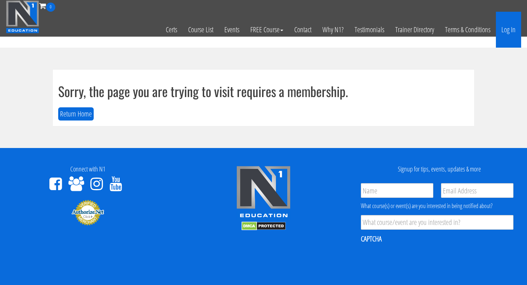
click at [505, 32] on link "Log In" at bounding box center [508, 30] width 25 height 36
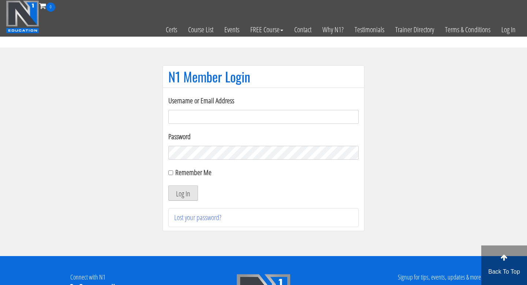
type input "[EMAIL_ADDRESS][DOMAIN_NAME]"
click at [186, 192] on button "Log In" at bounding box center [183, 192] width 30 height 15
click at [184, 195] on button "Log In" at bounding box center [183, 192] width 30 height 15
click at [183, 197] on button "Log In" at bounding box center [183, 192] width 30 height 15
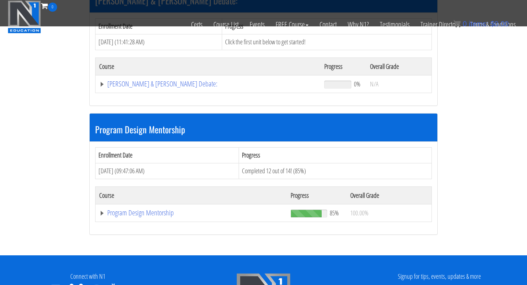
scroll to position [660, 0]
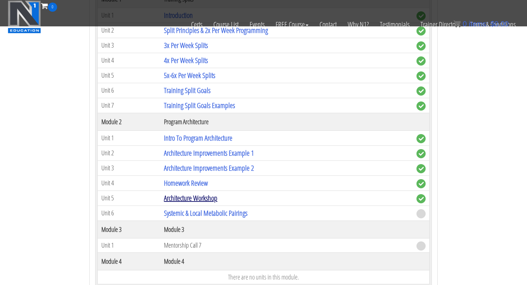
scroll to position [895, 0]
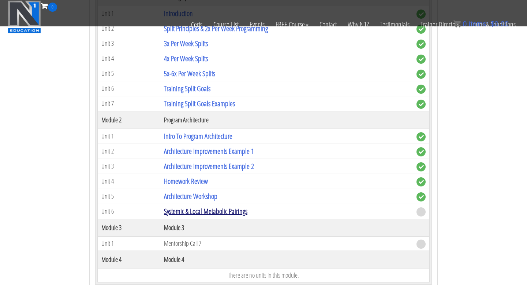
click at [194, 211] on link "Systemic & Local Metabolic Pairings" at bounding box center [205, 211] width 83 height 10
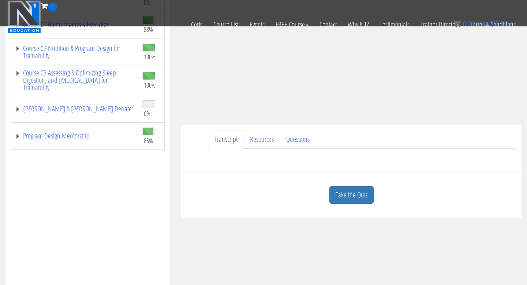
scroll to position [147, 0]
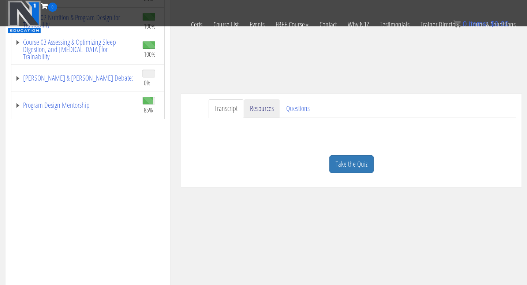
click at [268, 106] on link "Resources" at bounding box center [261, 108] width 35 height 19
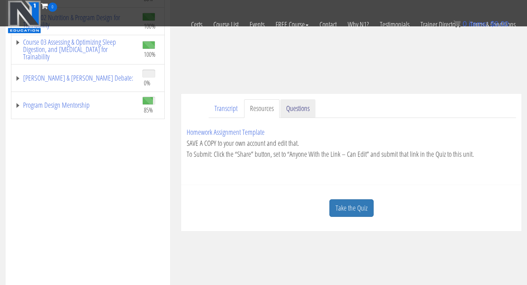
click at [296, 111] on link "Questions" at bounding box center [297, 108] width 35 height 19
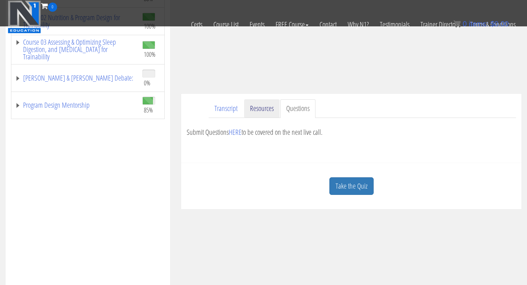
click at [263, 109] on link "Resources" at bounding box center [261, 108] width 35 height 19
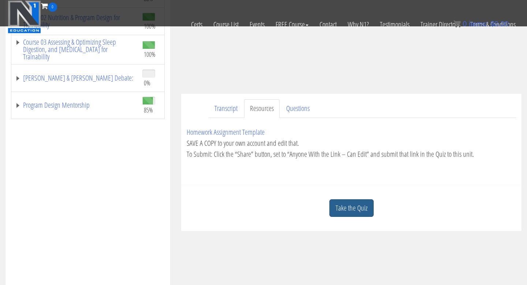
click at [349, 212] on link "Take the Quiz" at bounding box center [351, 208] width 44 height 18
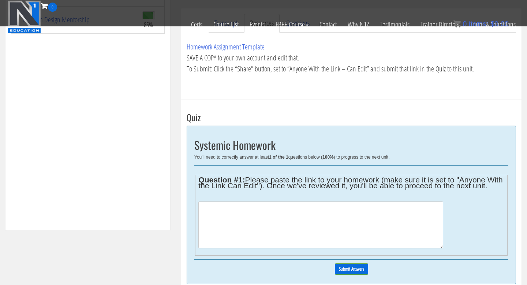
scroll to position [319, 0]
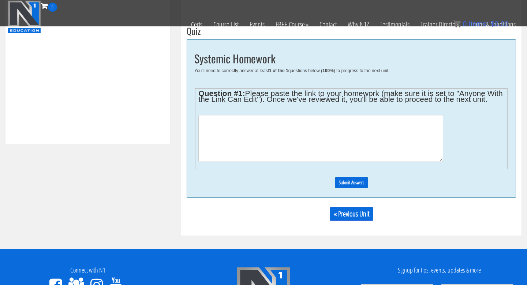
click at [288, 147] on textarea at bounding box center [320, 138] width 244 height 47
paste textarea "https://docs.google.com/spreadsheets/d/1Kg_3vBerKK43V-hT7FLFbz-SKvJeKWbiWrBCvPA…"
type textarea "https://docs.google.com/spreadsheets/d/1Kg_3vBerKK43V-hT7FLFbz-SKvJeKWbiWrBCvPA…"
click at [353, 187] on input "Submit Answers" at bounding box center [351, 182] width 33 height 11
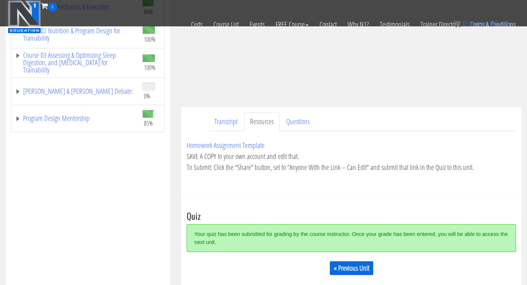
scroll to position [134, 0]
click at [80, 117] on link "Program Design Mentorship" at bounding box center [75, 118] width 120 height 7
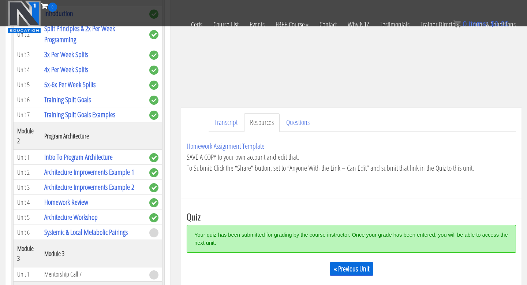
scroll to position [173, 0]
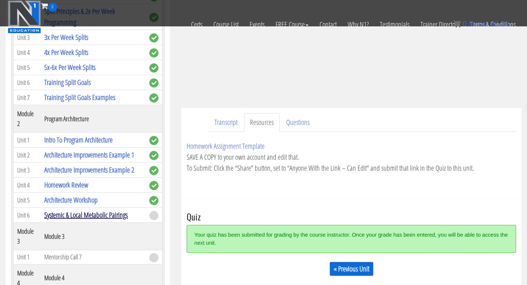
click at [110, 217] on link "Systemic & Local Metabolic Pairings" at bounding box center [85, 215] width 83 height 10
